Goal: Find specific page/section: Find specific page/section

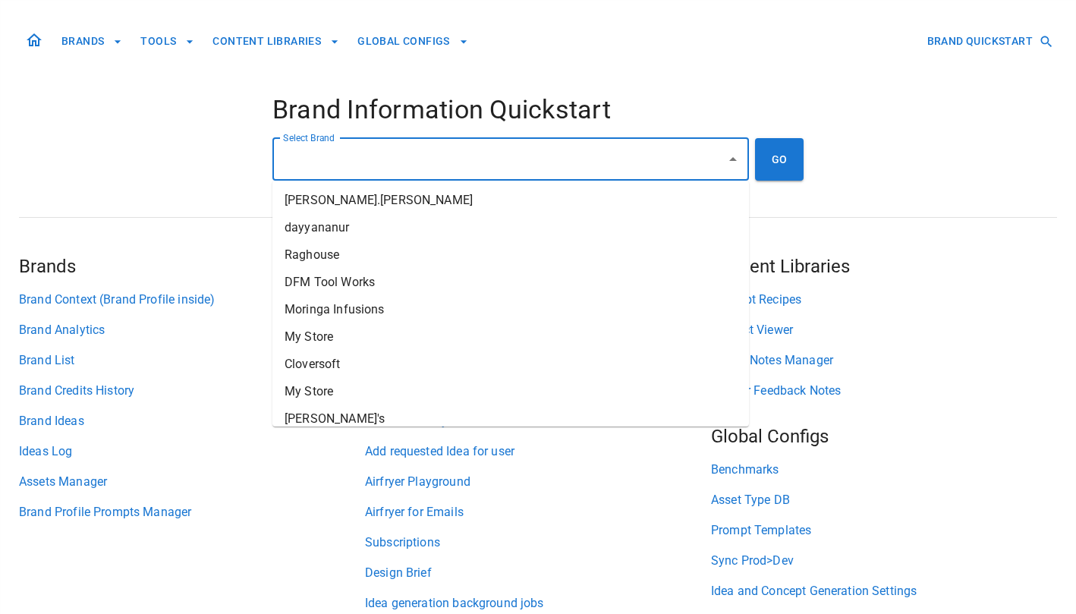
click at [541, 147] on input "Select Brand" at bounding box center [499, 159] width 440 height 29
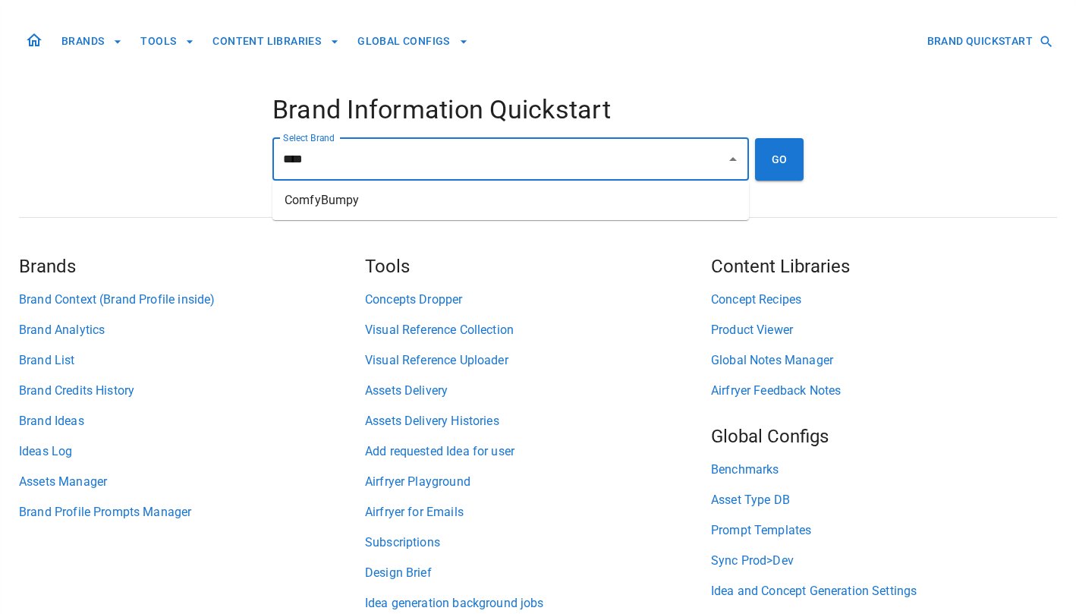
click at [485, 203] on li "ComfyBumpy" at bounding box center [510, 200] width 477 height 27
type input "**********"
click at [787, 156] on button "GO" at bounding box center [779, 159] width 49 height 42
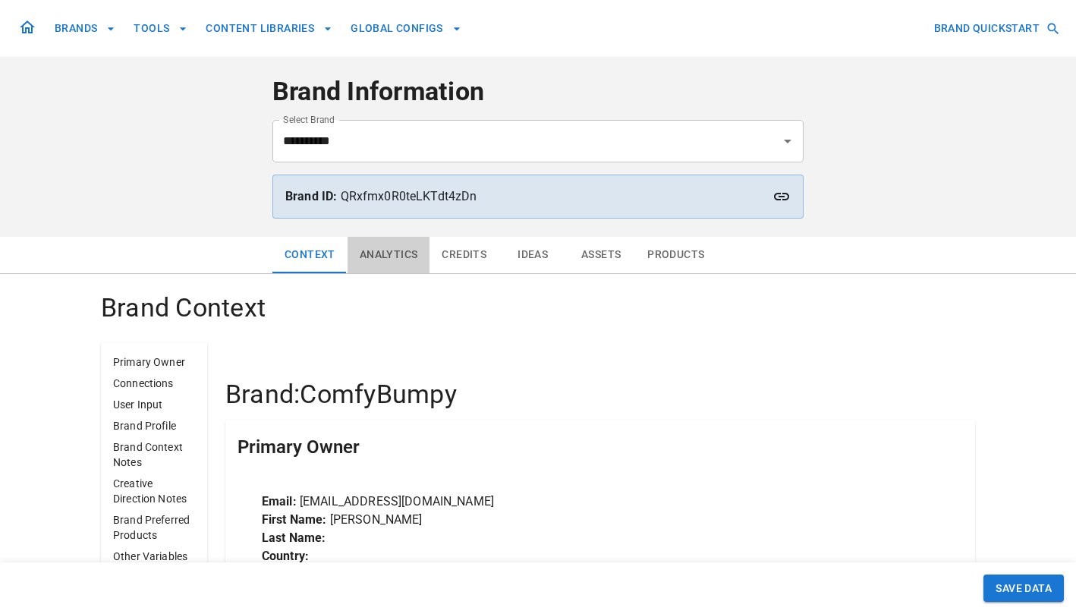
click at [397, 259] on button "Analytics" at bounding box center [389, 255] width 83 height 36
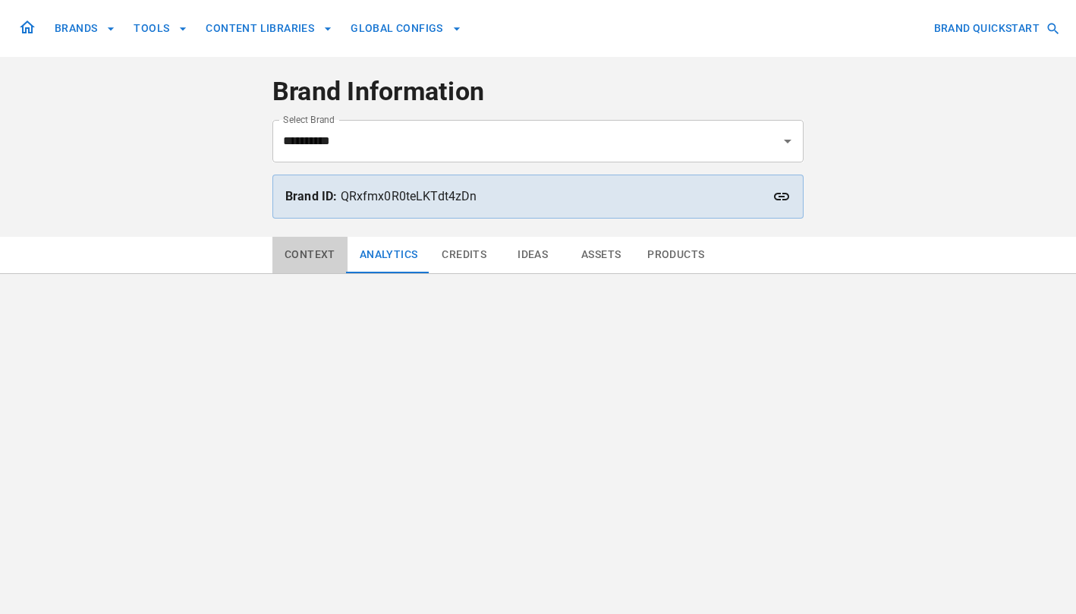
click at [328, 257] on button "Context" at bounding box center [309, 255] width 75 height 36
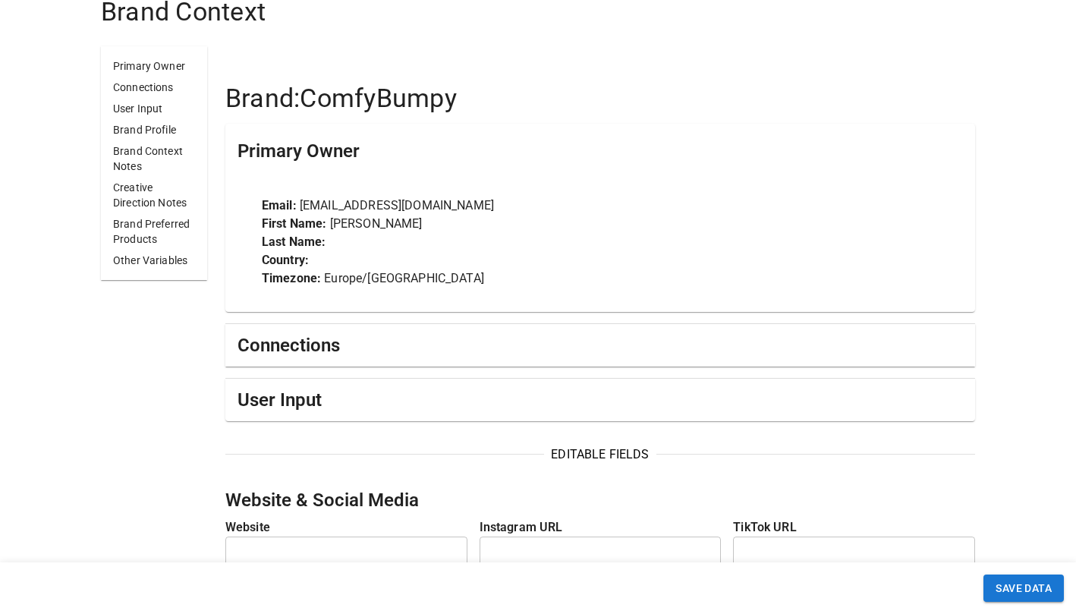
scroll to position [395, 0]
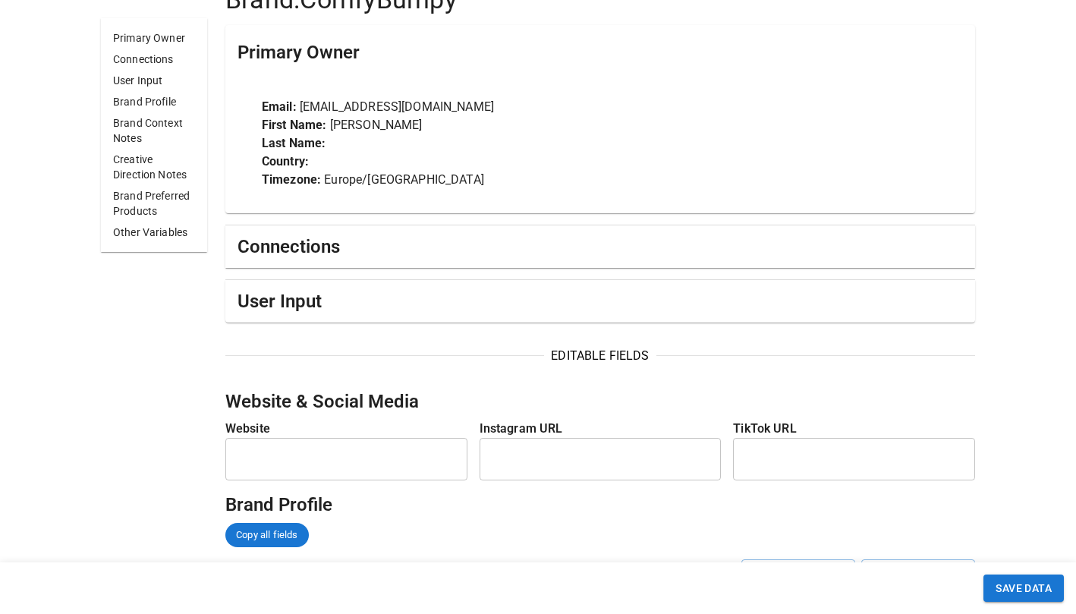
click at [401, 246] on div "Connections" at bounding box center [601, 247] width 726 height 24
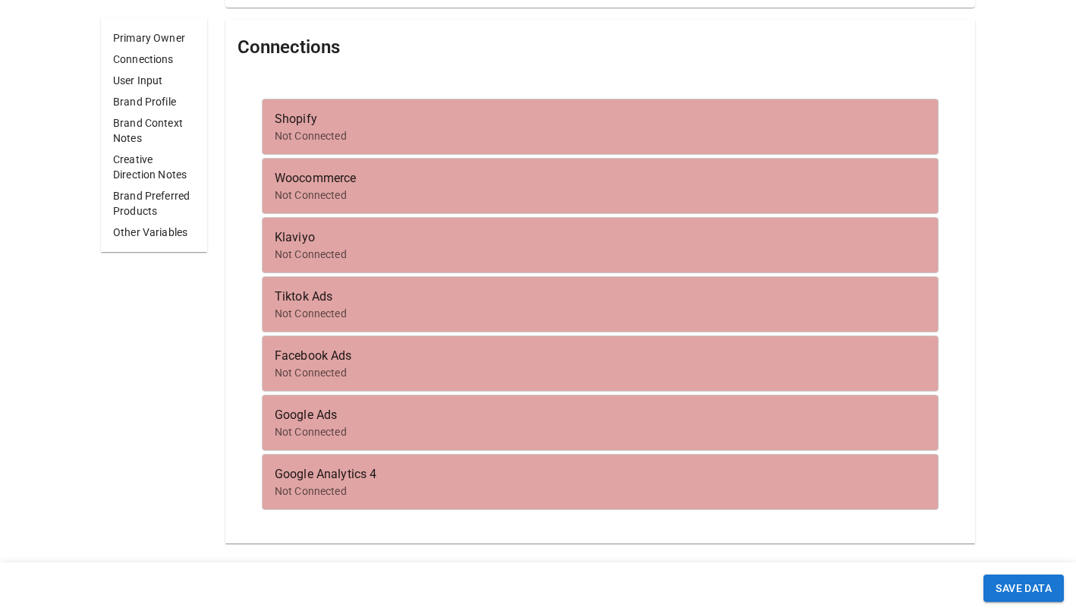
scroll to position [650, 0]
